Goal: Navigation & Orientation: Find specific page/section

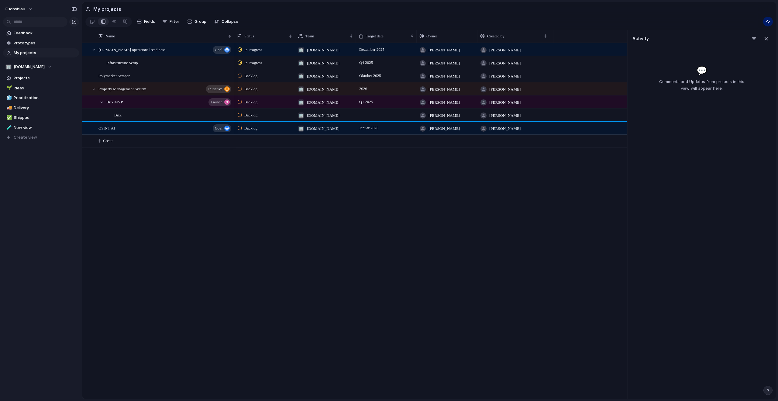
click at [112, 185] on div "[DOMAIN_NAME] operational readiness goal Infrastructure Setup Polymarket Scrape…" at bounding box center [354, 221] width 545 height 356
click at [766, 24] on div "button" at bounding box center [768, 21] width 5 height 5
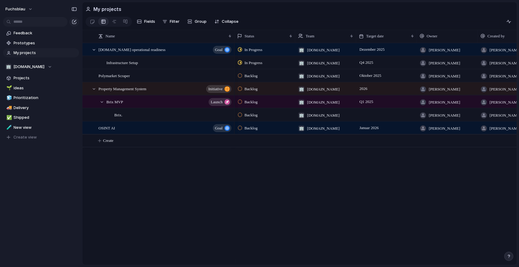
click at [160, 182] on div "fuchsblau.io operational readiness goal Infrastructure Setup Polymarket Scraper…" at bounding box center [299, 154] width 434 height 222
click at [299, 175] on div "In Progress 🏢 fuchsblau.io Dezember 2025 Matthias Nitsch Matthias Nitsch In Pro…" at bounding box center [375, 154] width 282 height 222
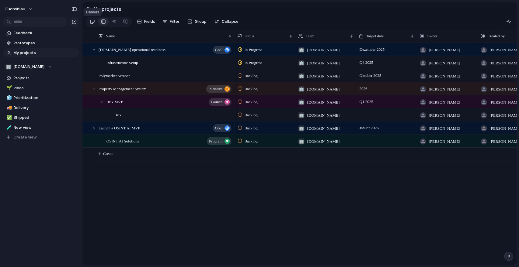
click at [97, 23] on link at bounding box center [92, 22] width 11 height 10
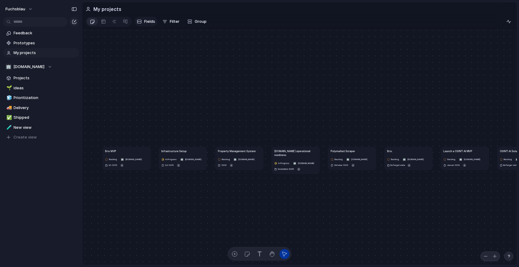
click at [147, 20] on span "Fields" at bounding box center [149, 22] width 11 height 6
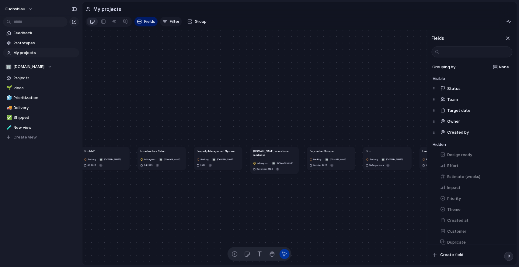
click at [172, 21] on span "Filter" at bounding box center [175, 22] width 10 height 6
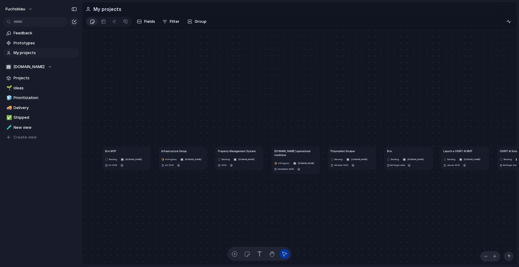
click at [198, 22] on div "Description Start date Target date Team Customer Priority Impact Effort Design …" at bounding box center [259, 133] width 519 height 267
click at [198, 22] on span "Group" at bounding box center [201, 22] width 12 height 6
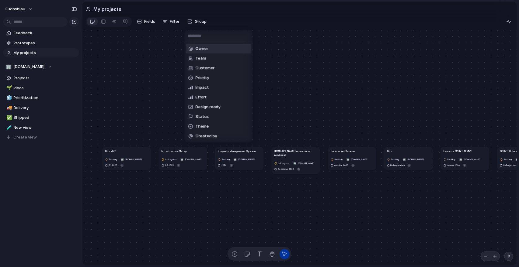
click at [93, 22] on div "Owner Team Customer Priority Impact Effort Design ready Status Theme Created by" at bounding box center [259, 133] width 519 height 267
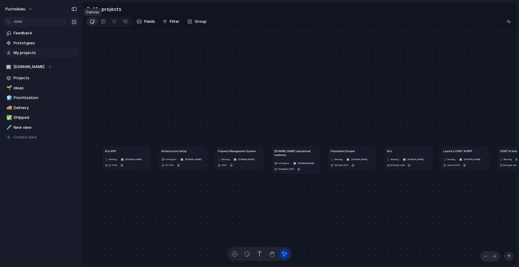
click at [92, 23] on div at bounding box center [92, 22] width 5 height 10
click at [106, 25] on div at bounding box center [103, 22] width 5 height 10
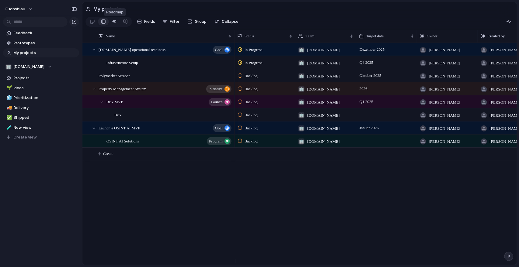
click at [114, 25] on div at bounding box center [114, 22] width 5 height 10
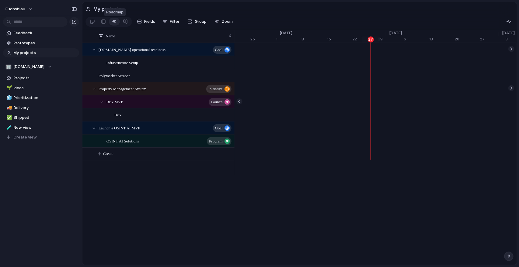
scroll to position [0, 3957]
click at [148, 24] on span "Fields" at bounding box center [149, 22] width 11 height 6
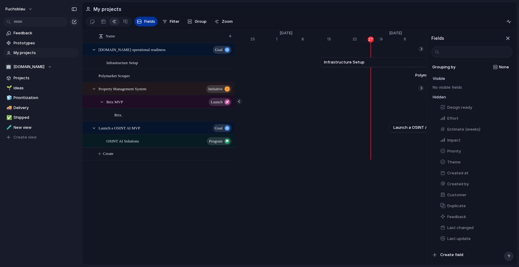
click at [148, 24] on span "Fields" at bounding box center [149, 22] width 11 height 6
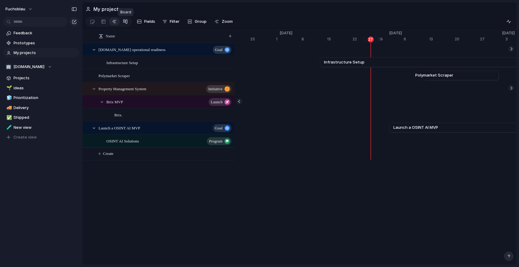
click at [125, 24] on div at bounding box center [125, 22] width 5 height 10
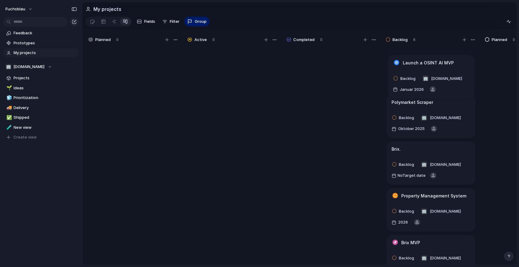
drag, startPoint x: 420, startPoint y: 247, endPoint x: 422, endPoint y: 65, distance: 182.1
click at [422, 65] on body "fuchsblau Feedback Prototypes My projects 🏢 [DOMAIN_NAME] Projects 🌱 Ideas 🧊 Pr…" at bounding box center [259, 133] width 519 height 267
